Goal: Transaction & Acquisition: Obtain resource

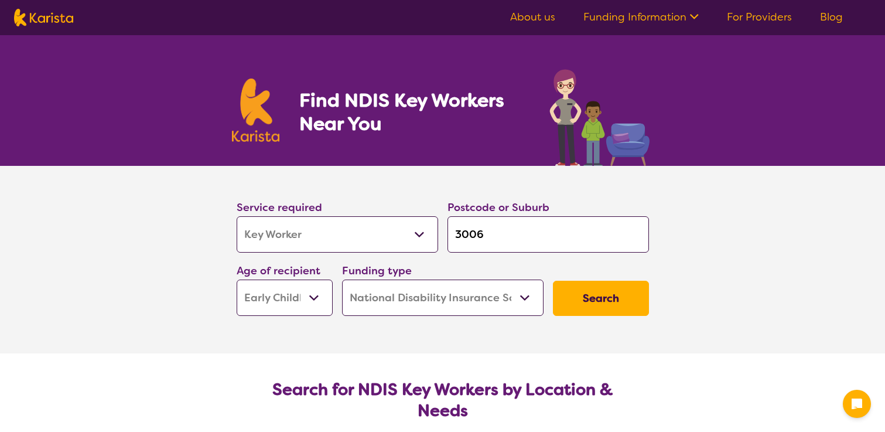
select select "Key Worker"
select select "EC"
select select "NDIS"
select select "Key Worker"
select select "EC"
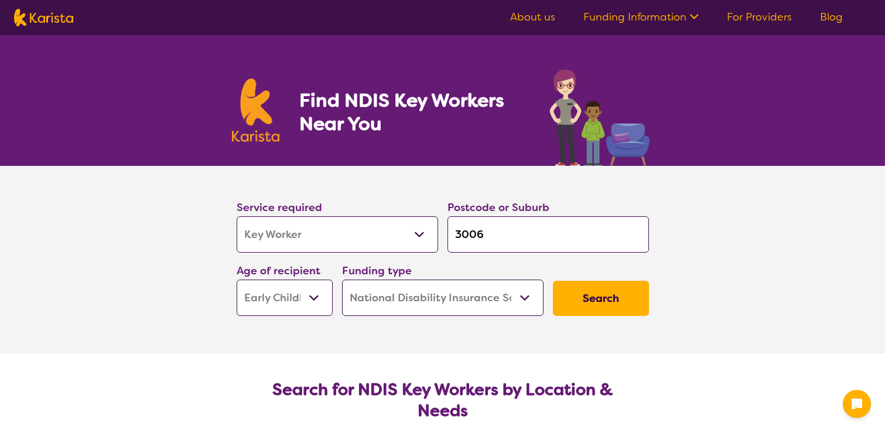
select select "NDIS"
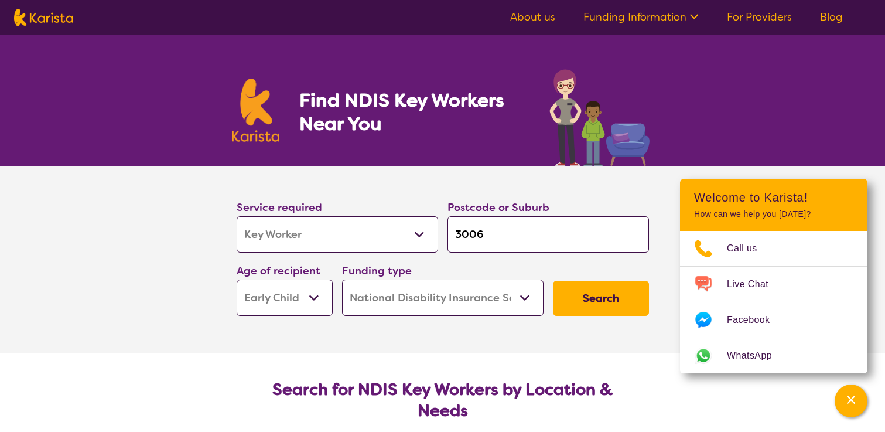
click at [583, 289] on button "Search" at bounding box center [601, 298] width 96 height 35
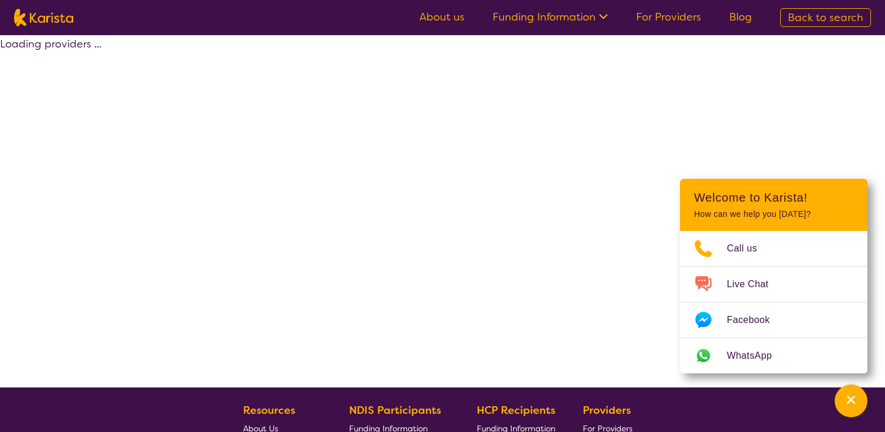
select select "by_score"
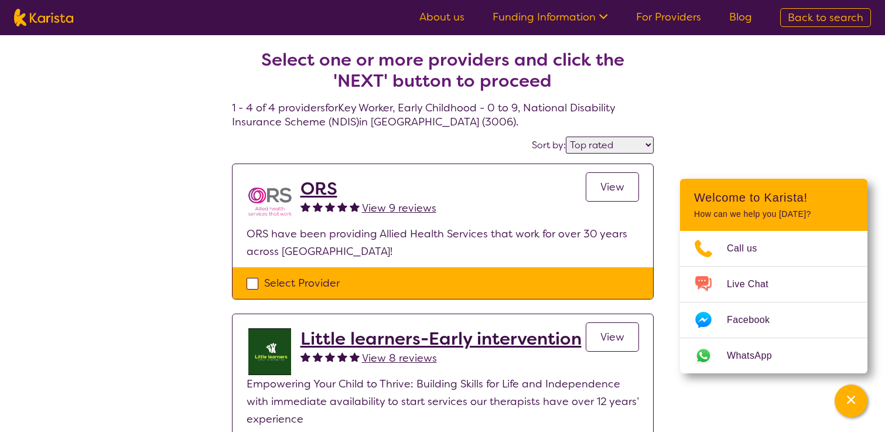
click at [636, 193] on link "View" at bounding box center [612, 186] width 53 height 29
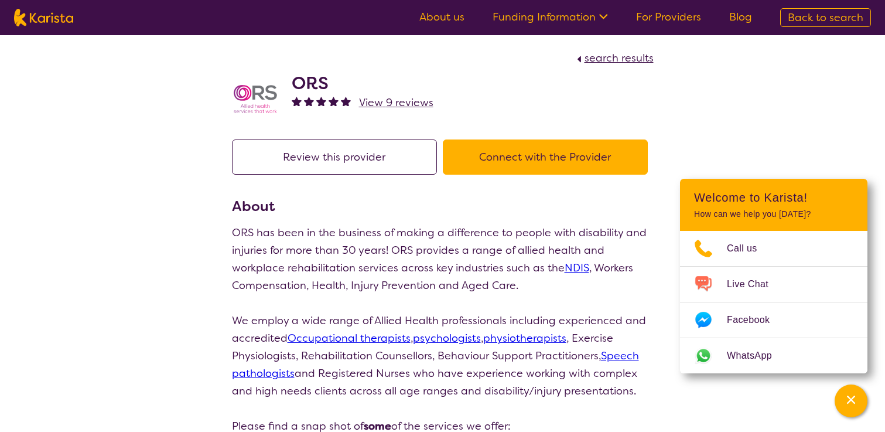
click at [596, 151] on button "Connect with the Provider" at bounding box center [545, 156] width 205 height 35
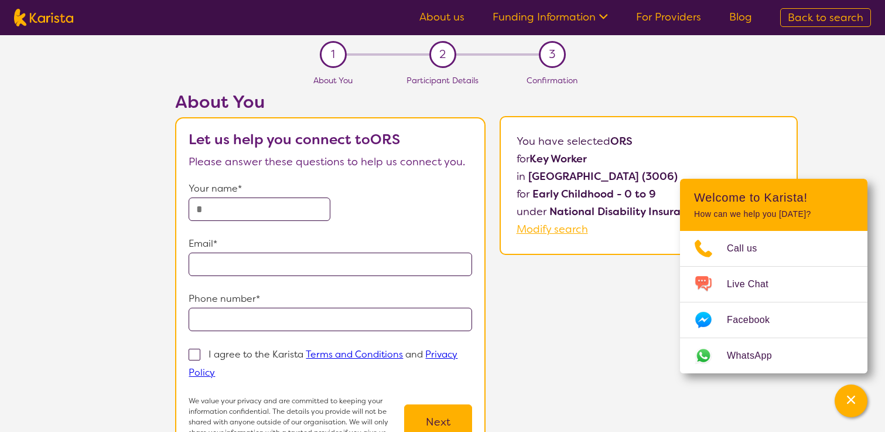
click at [39, 18] on img at bounding box center [43, 18] width 59 height 18
select select "Key Worker"
select select "EC"
select select "NDIS"
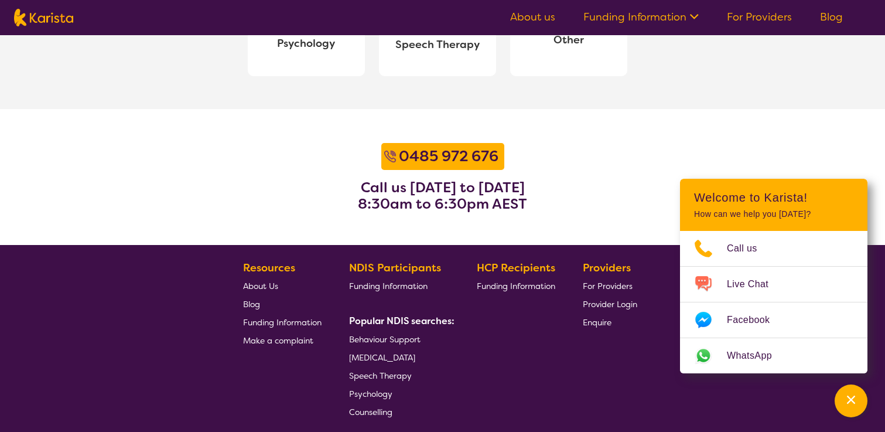
scroll to position [1534, 0]
